Goal: Task Accomplishment & Management: Manage account settings

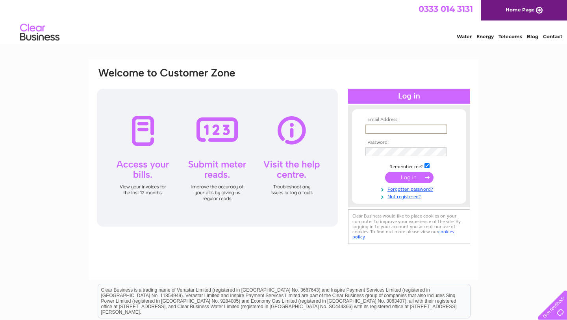
click at [382, 128] on input "text" at bounding box center [407, 128] width 82 height 9
type input "rod.mitchell@rtalaw.scot"
click at [412, 176] on input "submit" at bounding box center [409, 176] width 48 height 11
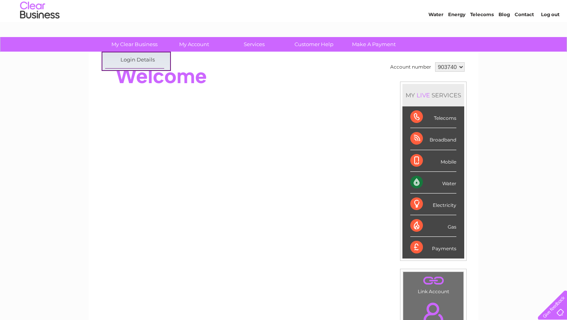
scroll to position [50, 0]
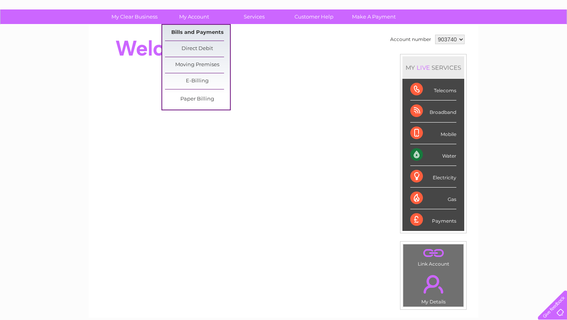
click at [198, 33] on link "Bills and Payments" at bounding box center [197, 33] width 65 height 16
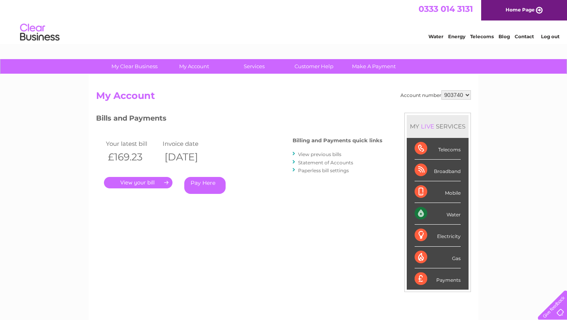
click at [134, 180] on link "." at bounding box center [138, 182] width 69 height 11
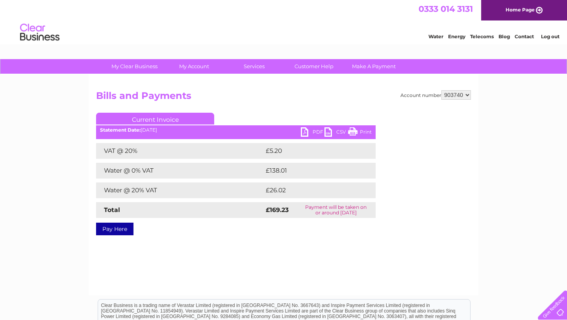
click at [304, 130] on link "PDF" at bounding box center [313, 132] width 24 height 11
